Goal: Transaction & Acquisition: Purchase product/service

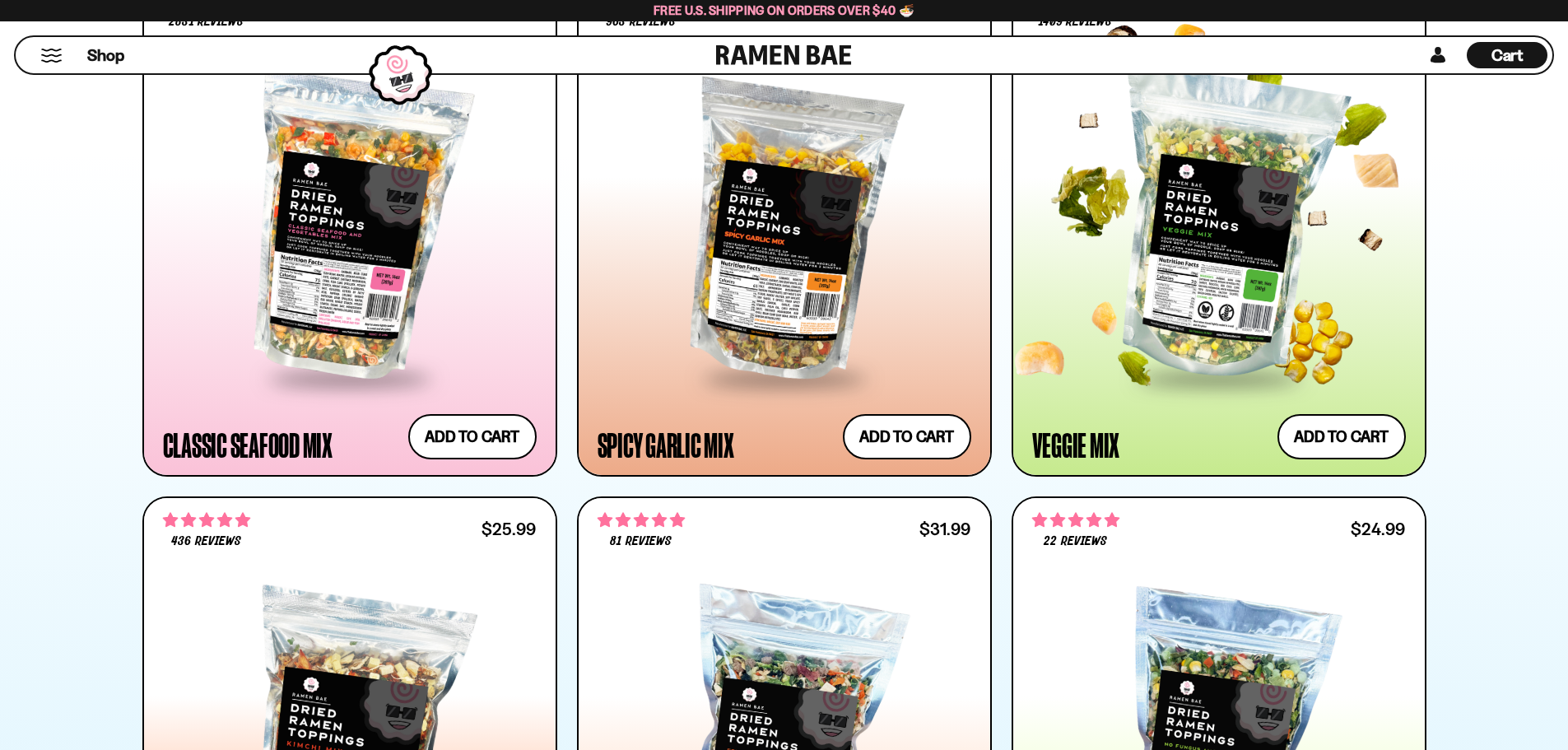
scroll to position [1070, 0]
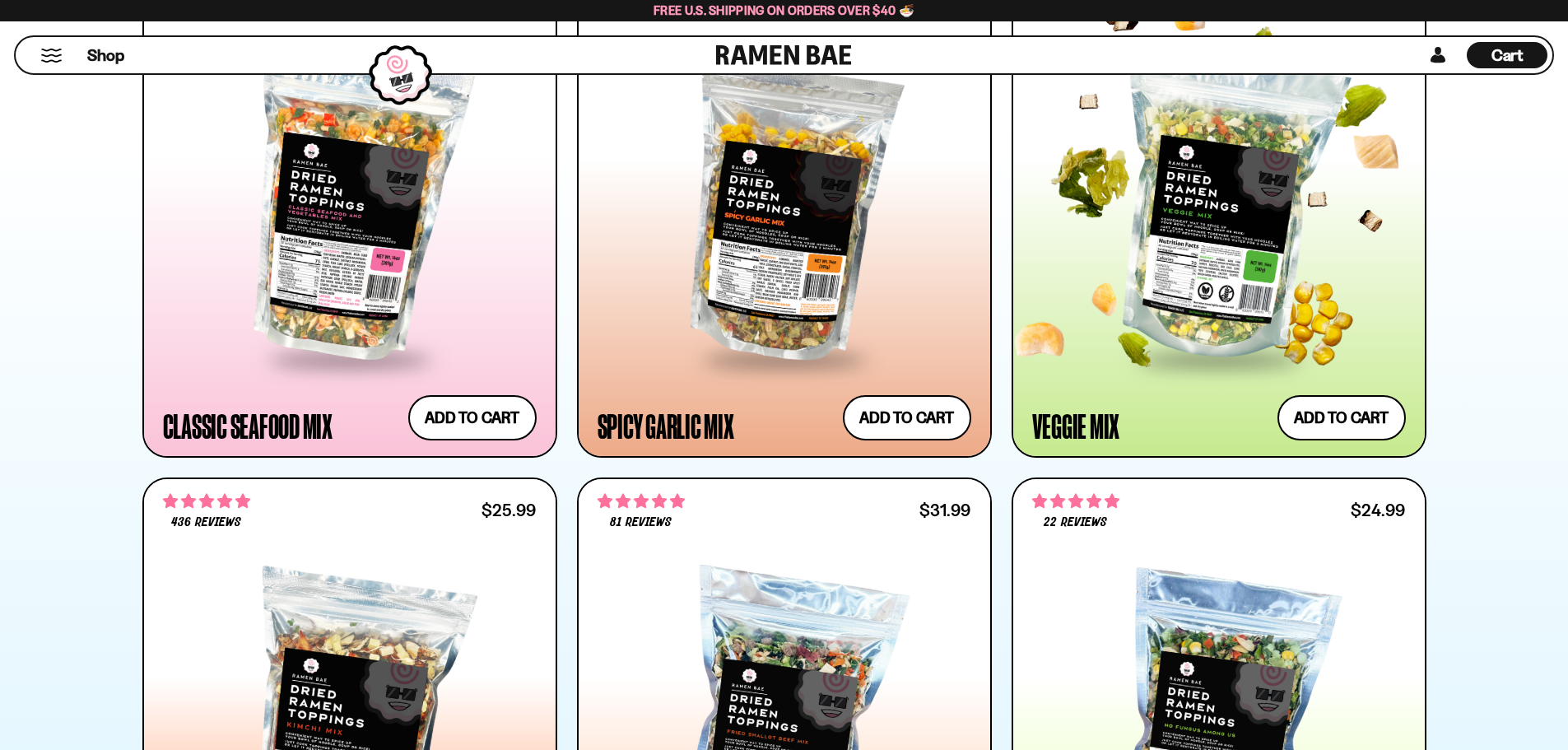
click at [1220, 292] on div at bounding box center [1219, 208] width 373 height 300
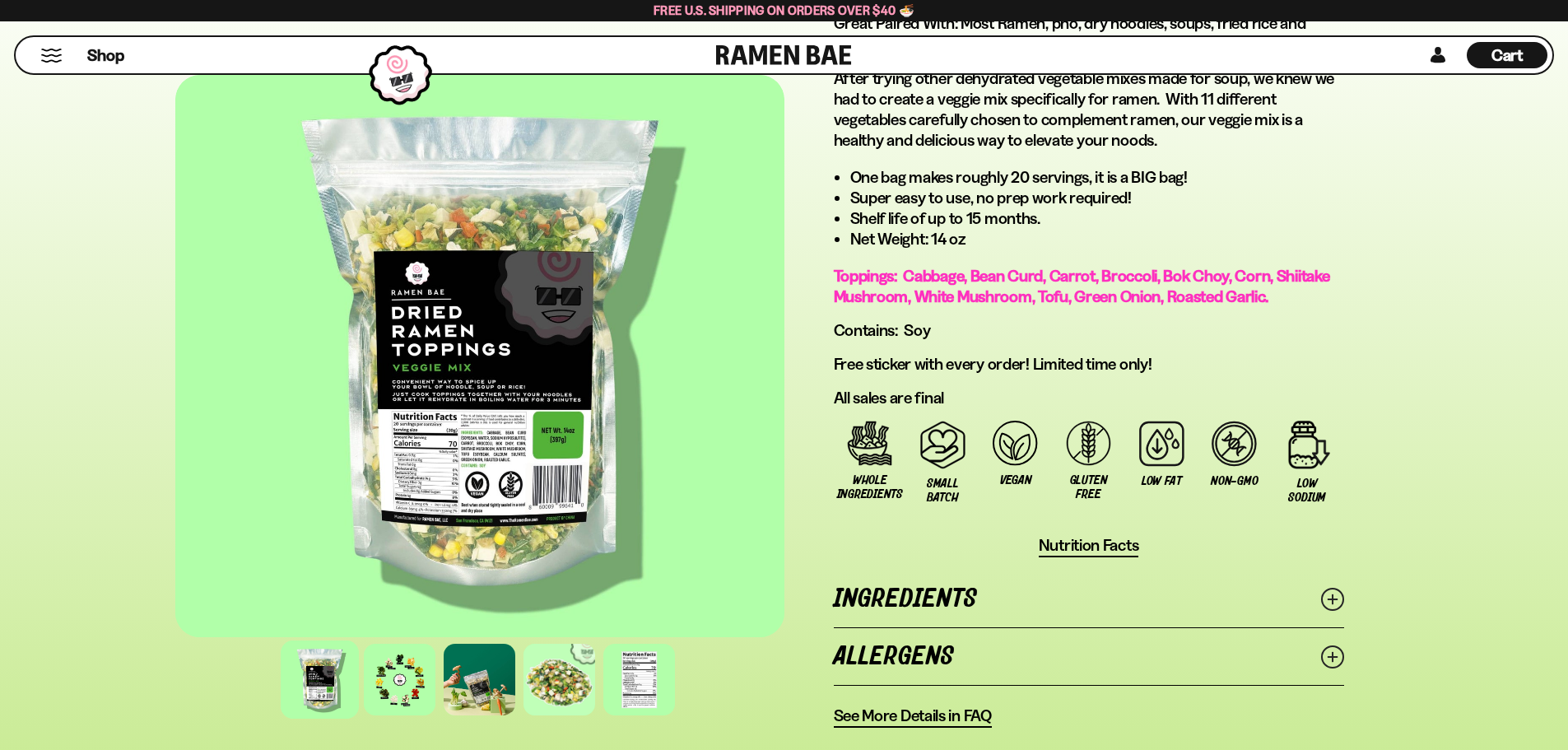
scroll to position [988, 0]
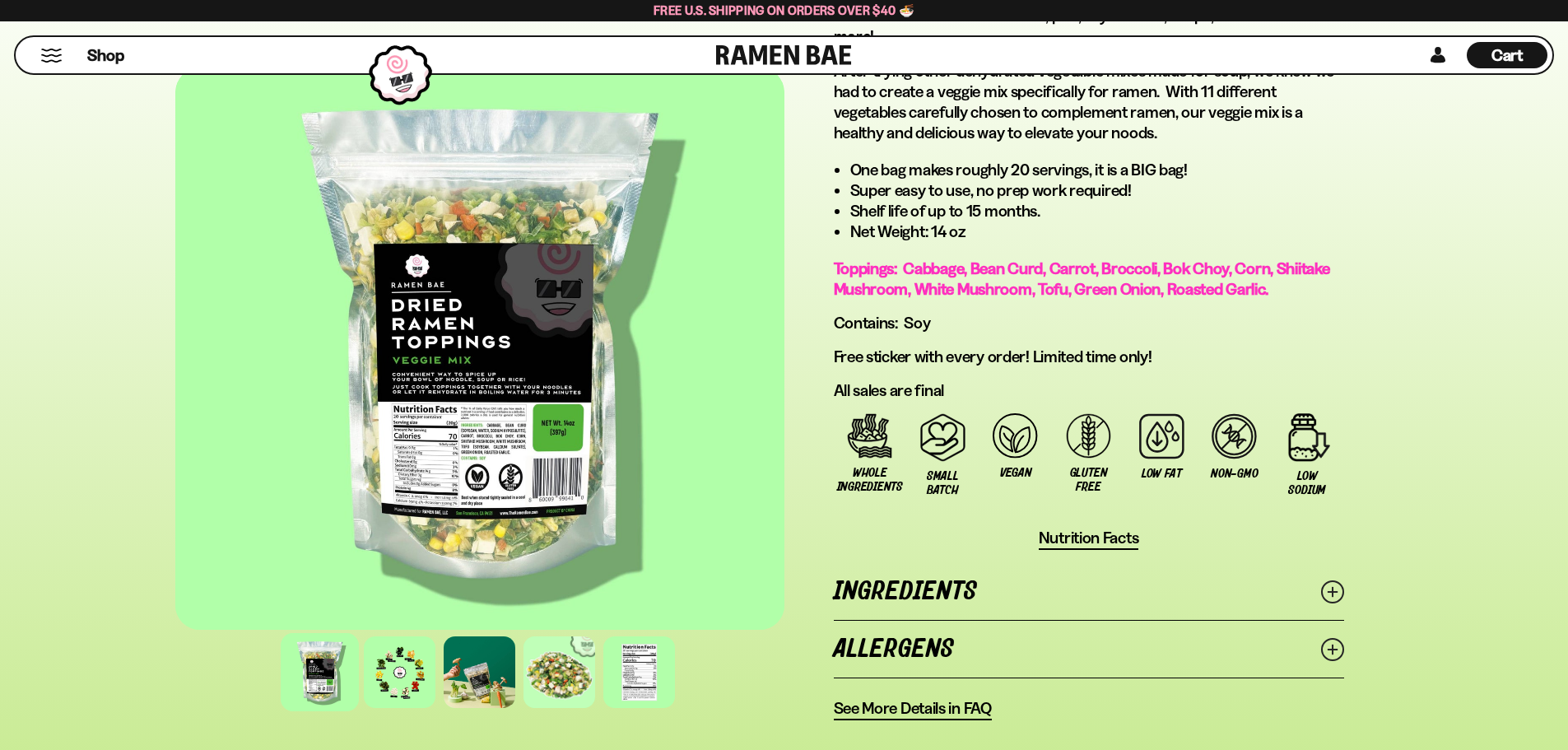
click at [922, 584] on link "Ingredients" at bounding box center [1088, 591] width 510 height 57
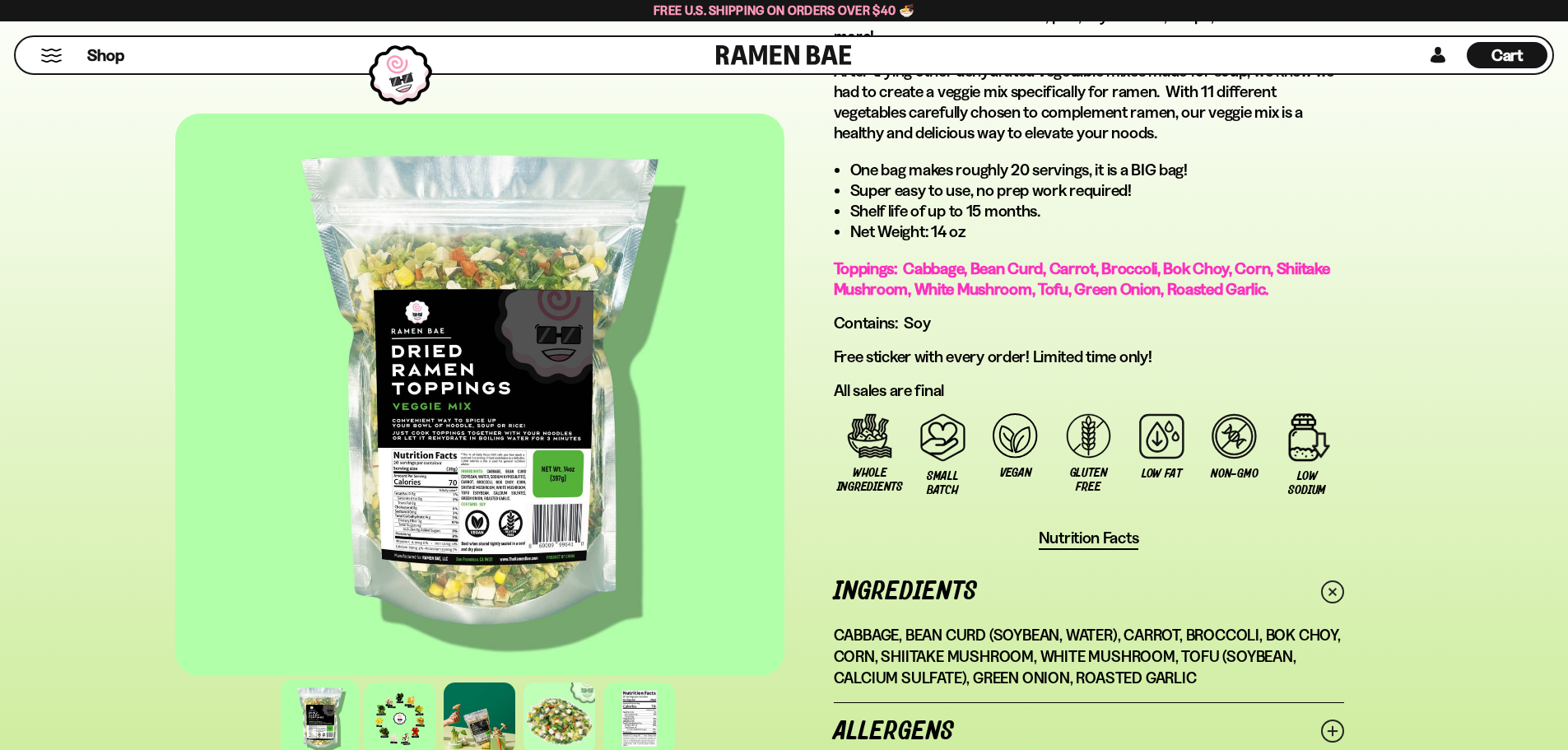
scroll to position [905, 0]
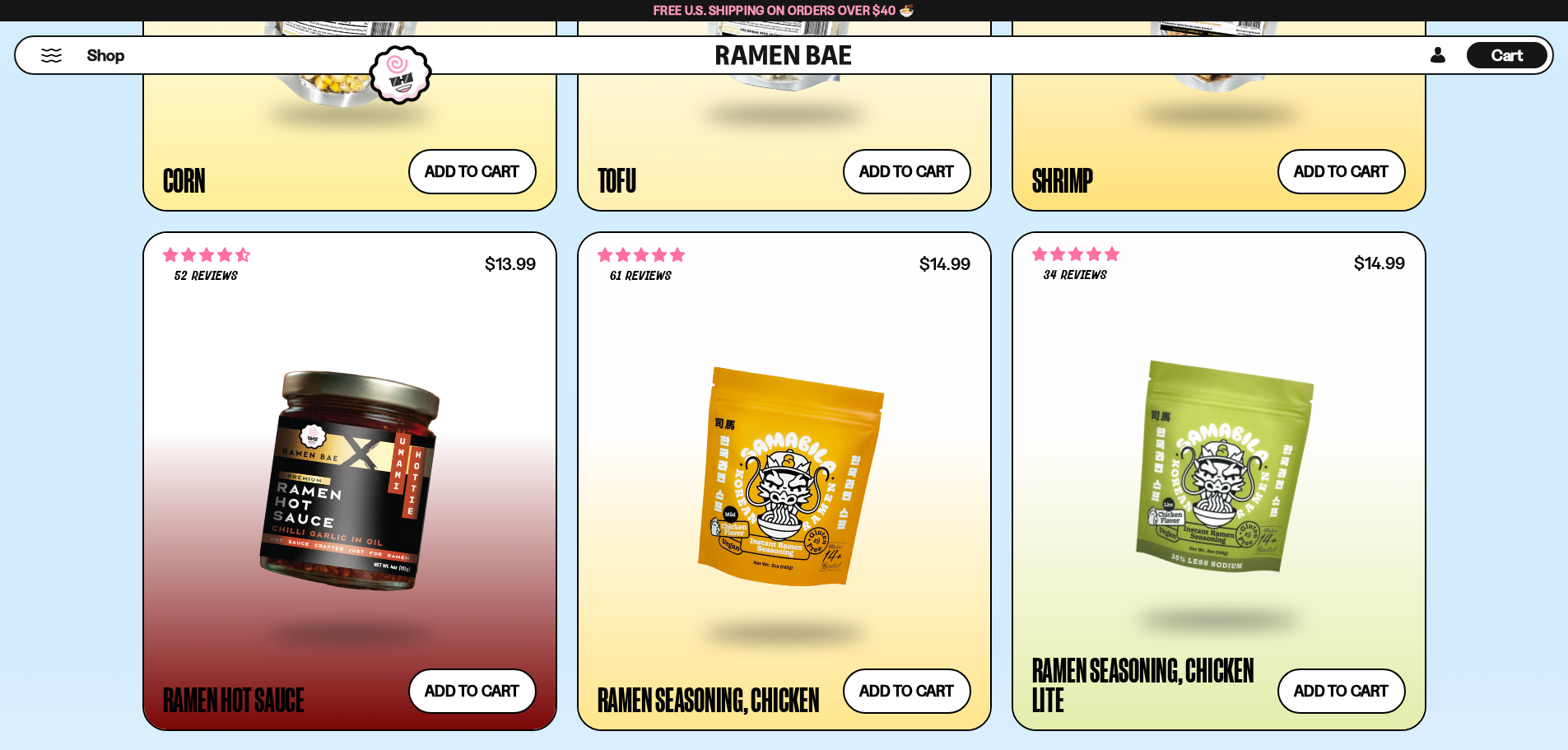
scroll to position [3456, 0]
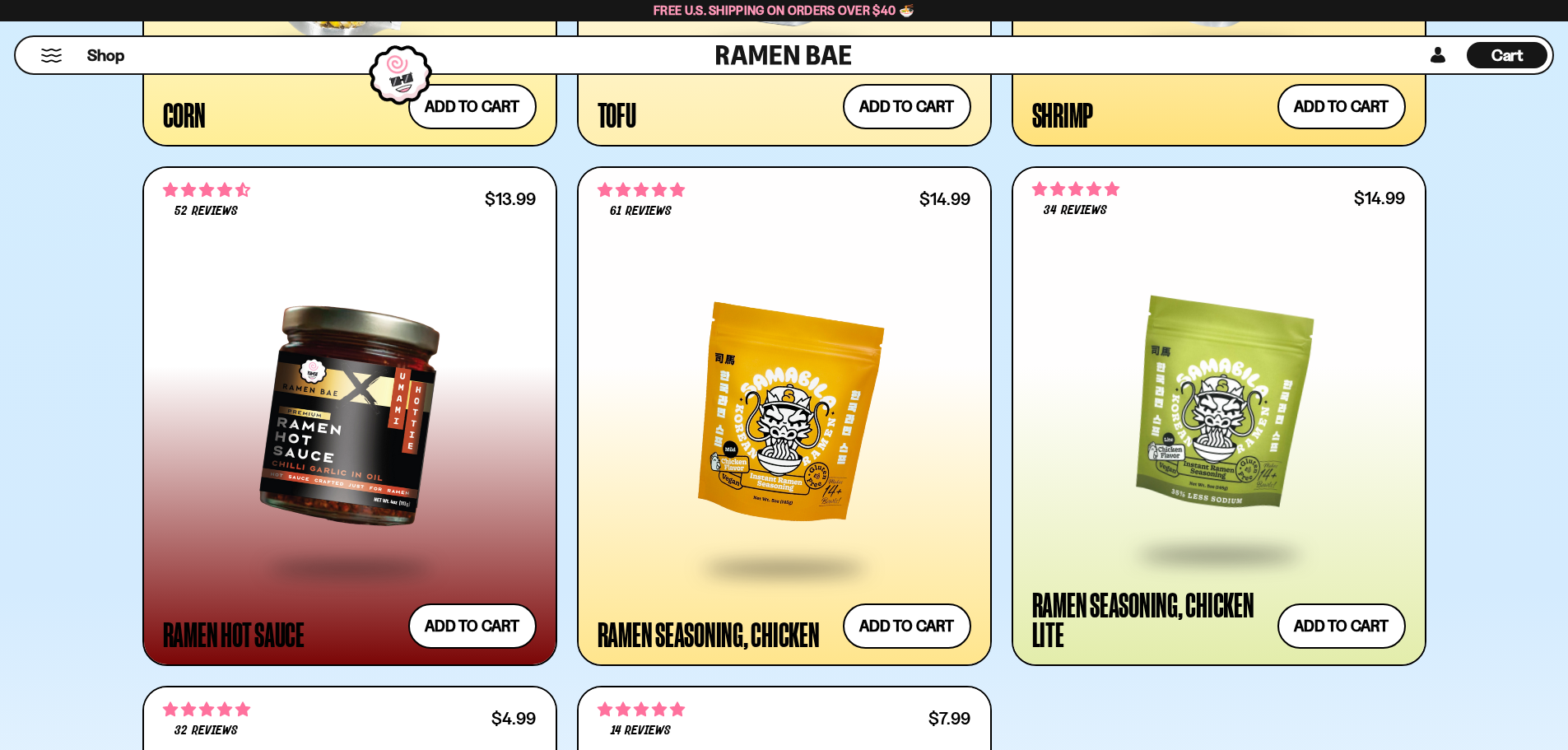
click at [822, 462] on div at bounding box center [784, 416] width 373 height 300
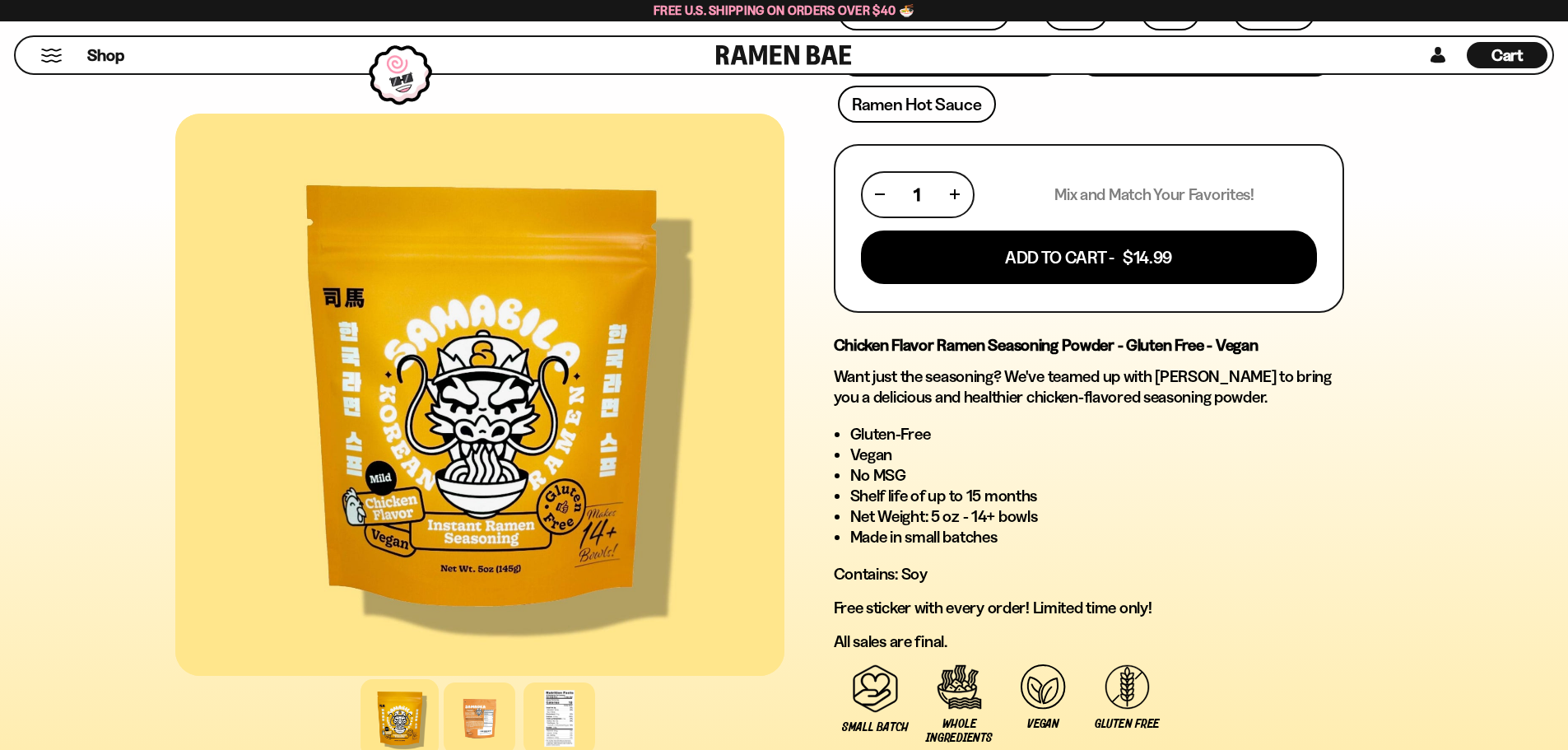
scroll to position [576, 0]
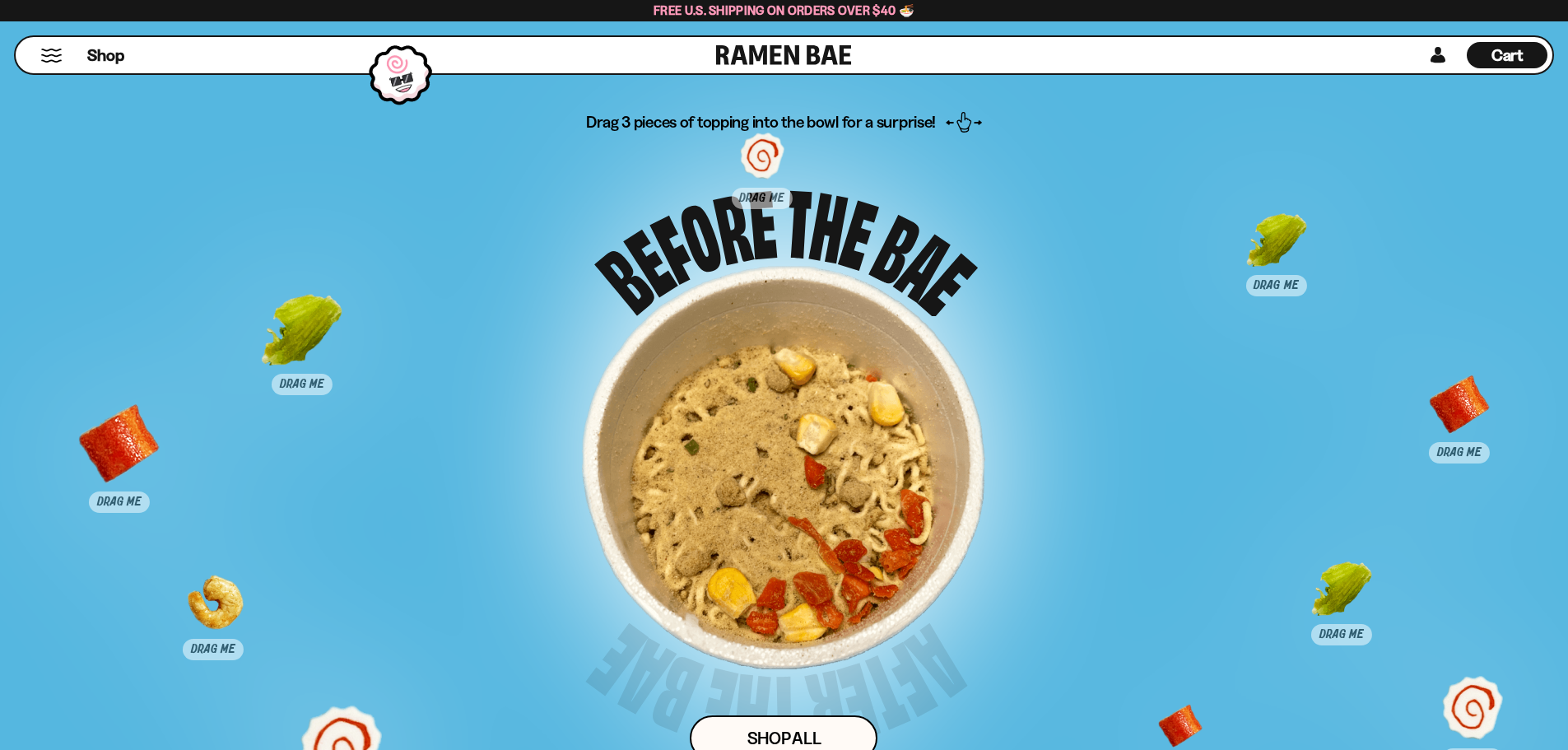
scroll to position [8229, 0]
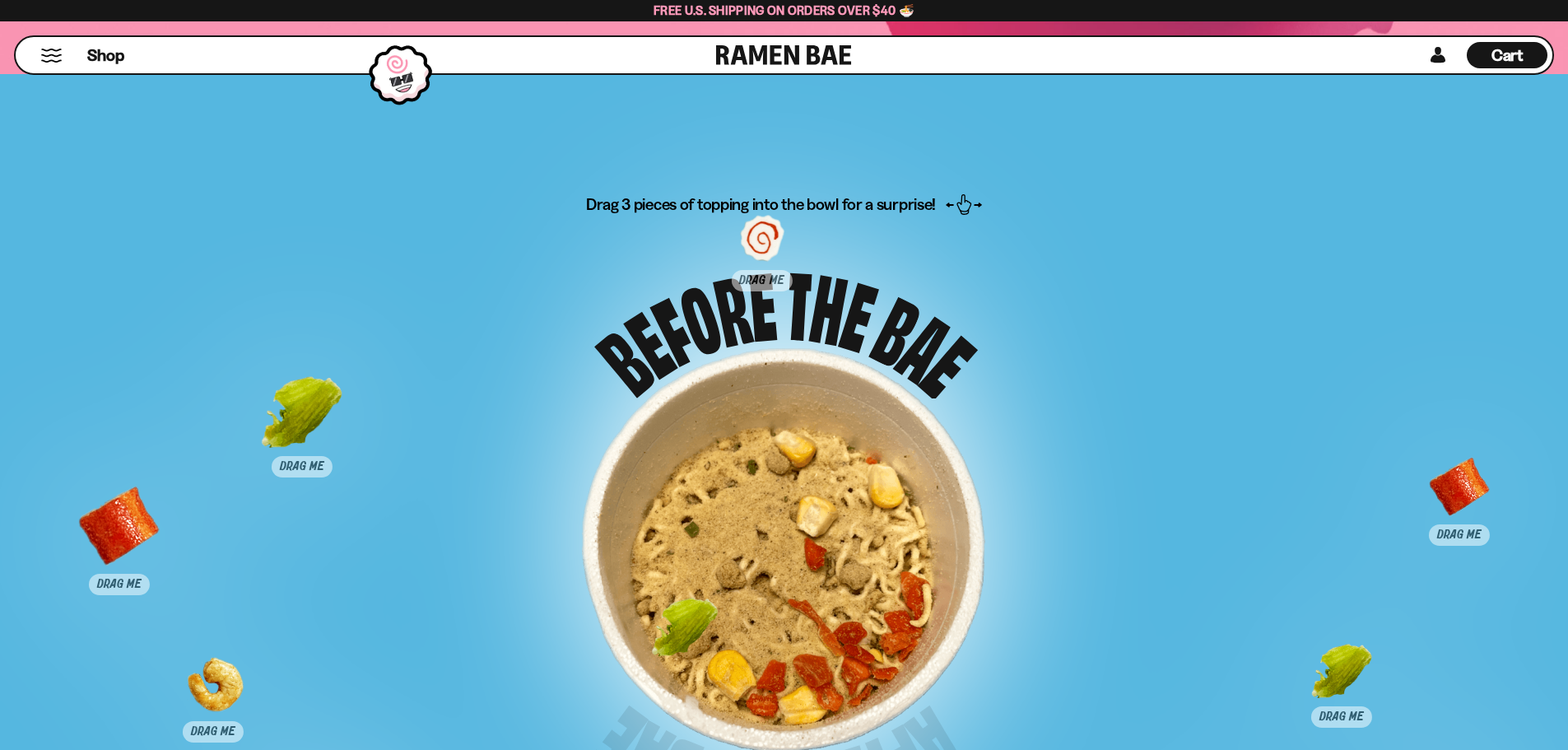
drag, startPoint x: 1264, startPoint y: 334, endPoint x: 676, endPoint y: 628, distance: 657.4
click at [676, 628] on div at bounding box center [684, 640] width 81 height 81
drag, startPoint x: 1343, startPoint y: 679, endPoint x: 780, endPoint y: 623, distance: 565.8
click at [780, 623] on div at bounding box center [776, 646] width 81 height 81
